Goal: Check status: Check status

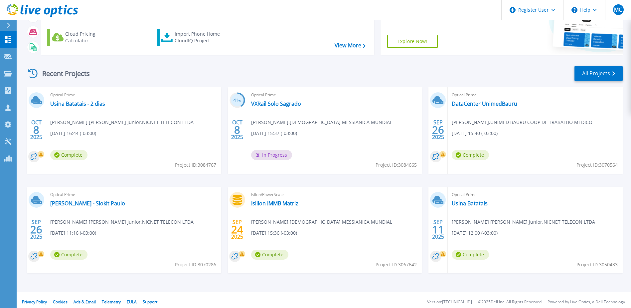
scroll to position [61, 0]
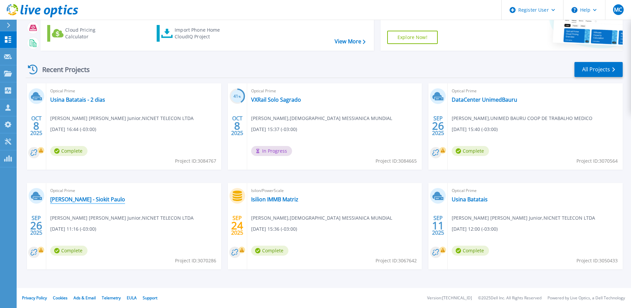
click at [82, 199] on link "[PERSON_NAME] - Siokit Paulo" at bounding box center [87, 199] width 75 height 7
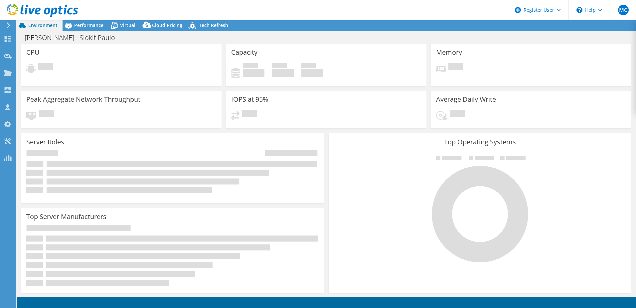
select select "USD"
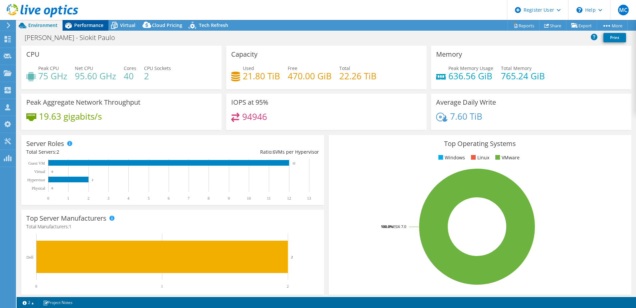
click at [89, 27] on span "Performance" at bounding box center [88, 25] width 29 height 6
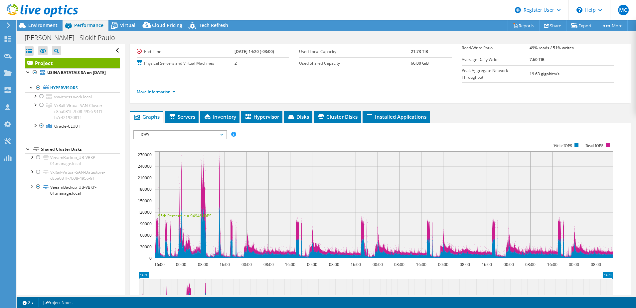
scroll to position [100, 0]
